Goal: Navigation & Orientation: Find specific page/section

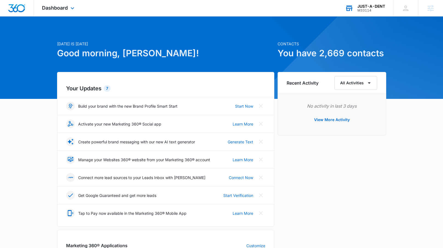
click at [368, 8] on div "JUST-A-DENT" at bounding box center [372, 6] width 28 height 4
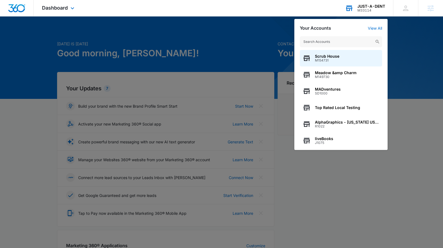
click at [346, 43] on input "text" at bounding box center [341, 41] width 82 height 11
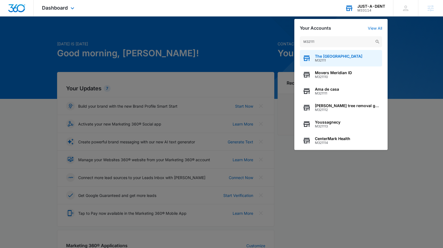
type input "M32111"
click at [325, 57] on span "The [GEOGRAPHIC_DATA]" at bounding box center [338, 56] width 47 height 4
